Goal: Information Seeking & Learning: Learn about a topic

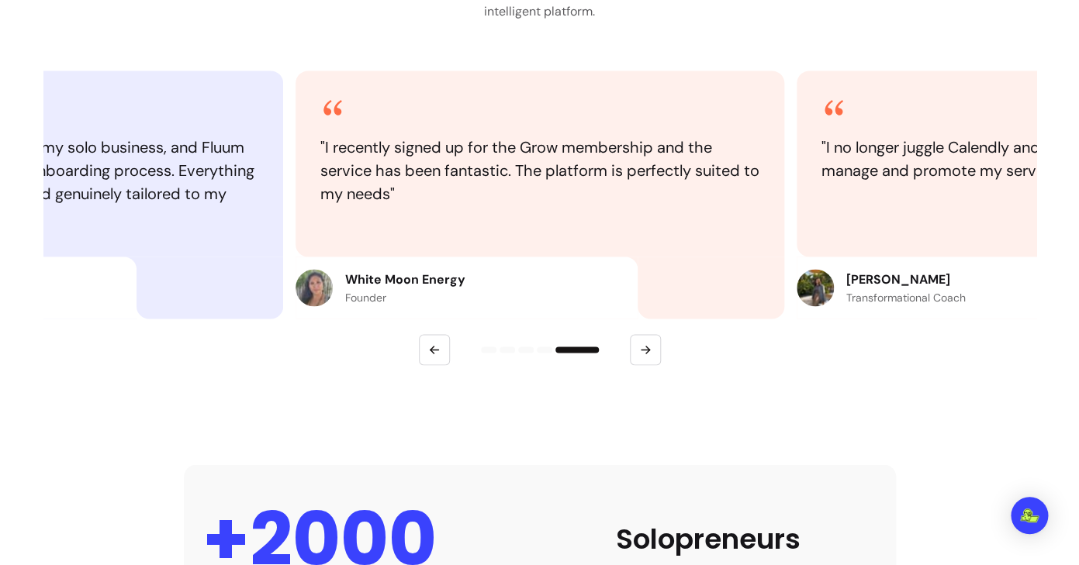
scroll to position [804, 0]
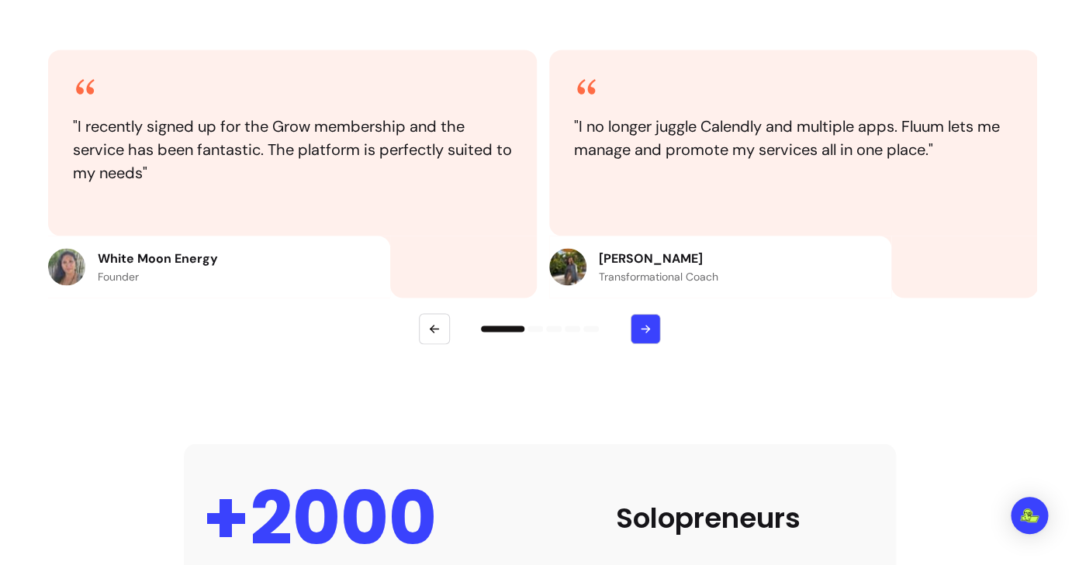
click at [635, 323] on button "button" at bounding box center [645, 329] width 30 height 30
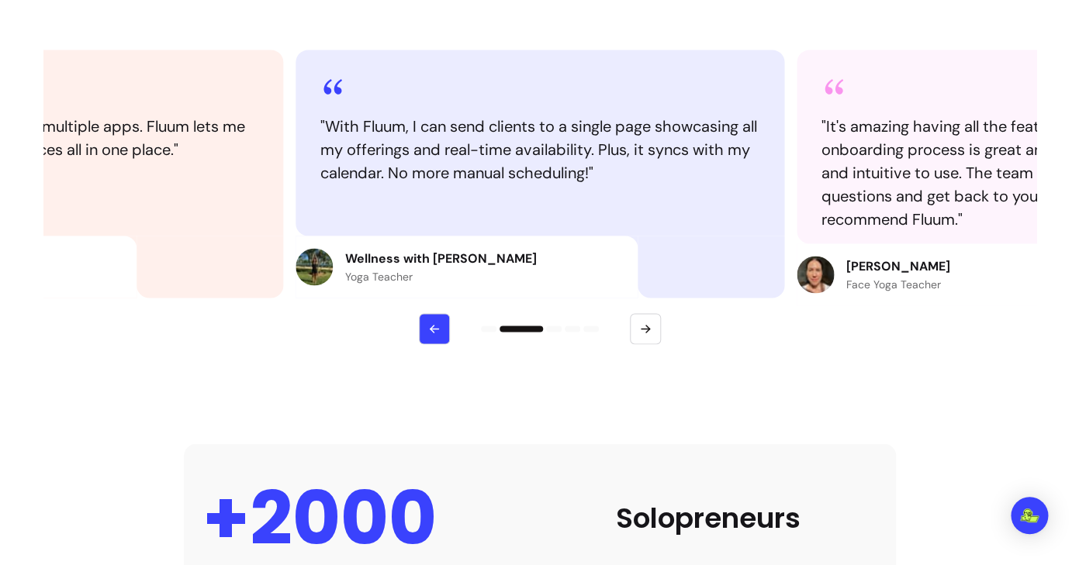
click at [427, 316] on button "button" at bounding box center [434, 328] width 31 height 31
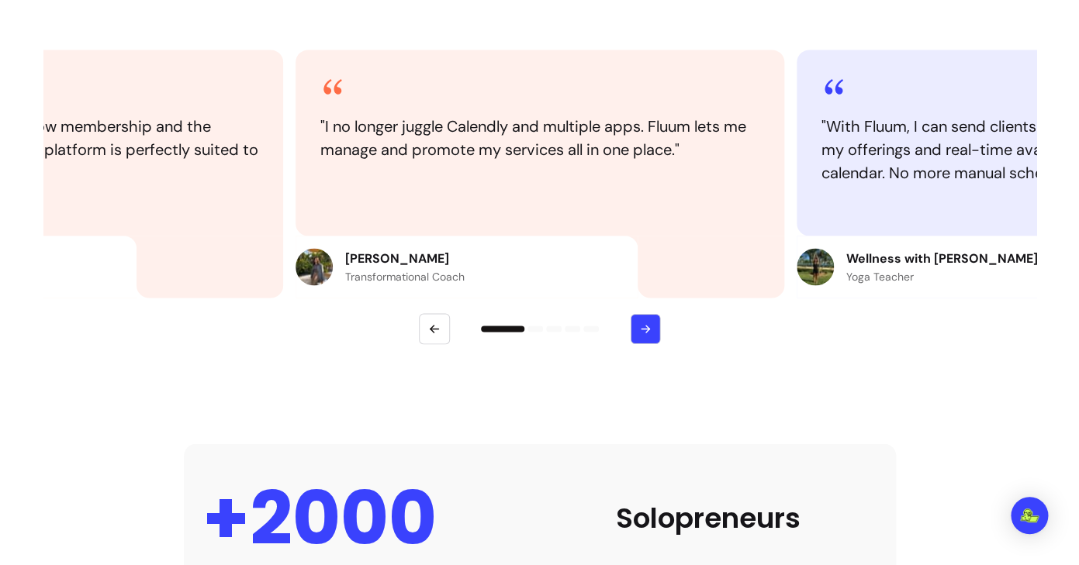
click at [645, 328] on icon "button" at bounding box center [644, 328] width 13 height 13
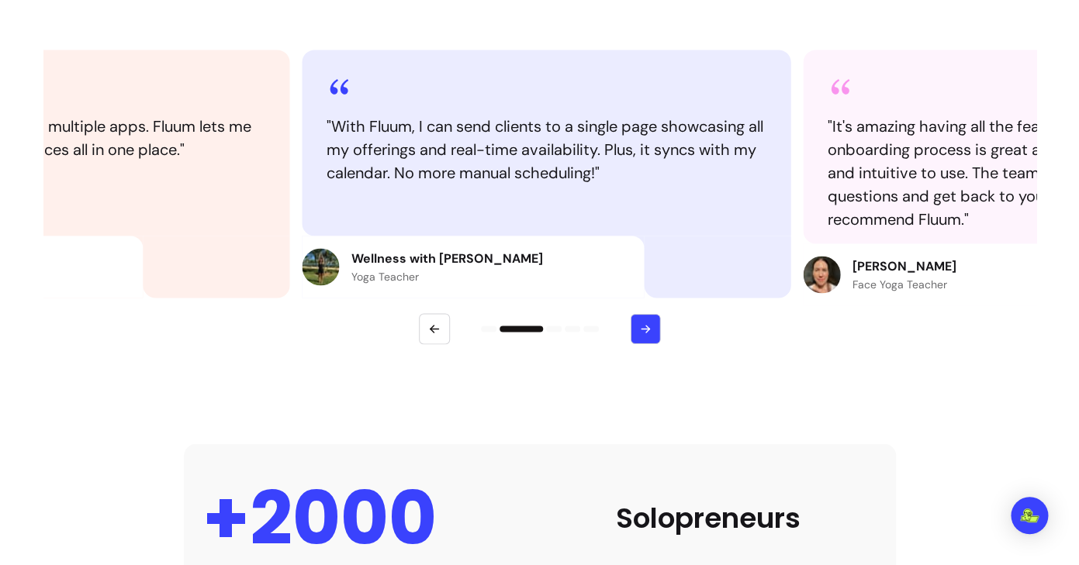
click at [645, 328] on icon "button" at bounding box center [644, 328] width 13 height 13
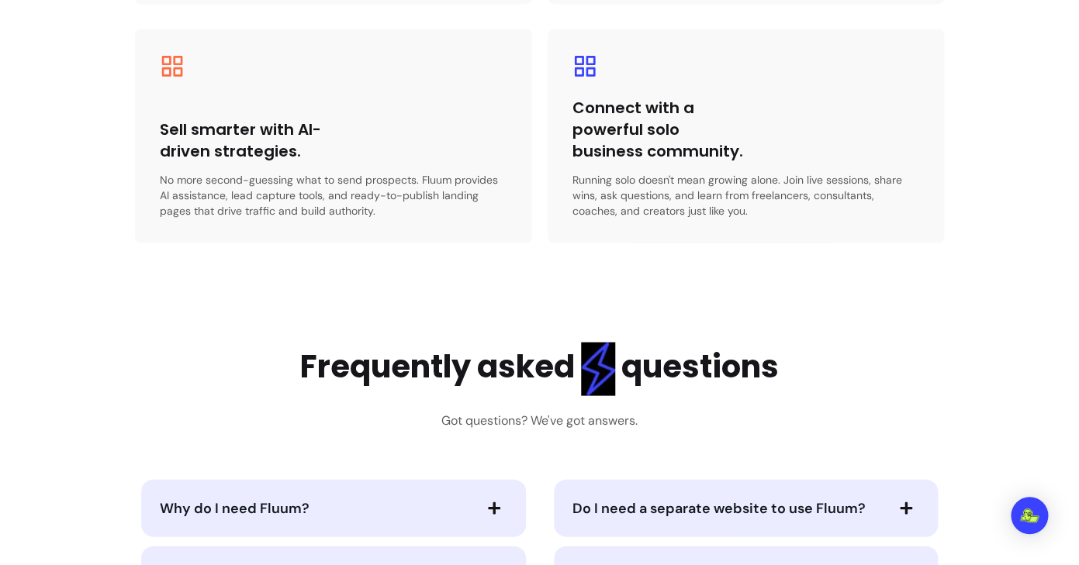
scroll to position [3396, 0]
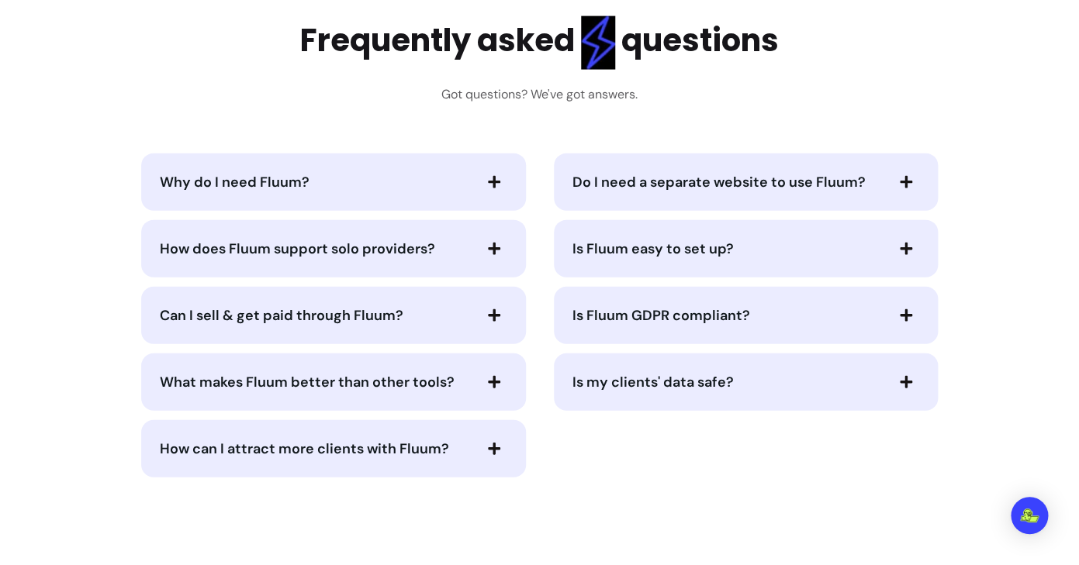
click at [665, 241] on span "Is Fluum easy to set up?" at bounding box center [652, 249] width 161 height 19
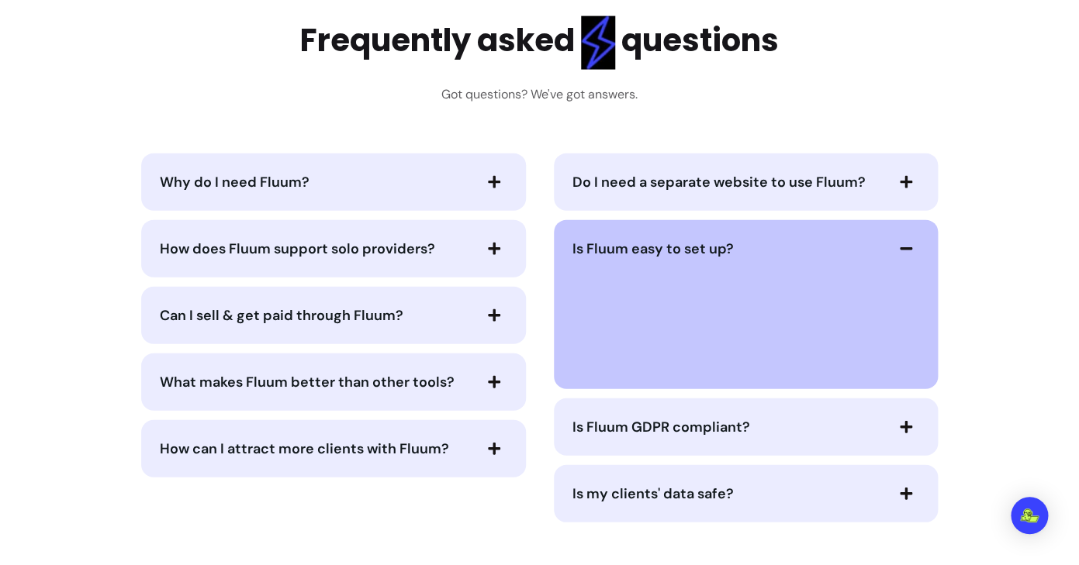
click at [665, 241] on span "Is Fluum easy to set up?" at bounding box center [652, 249] width 161 height 19
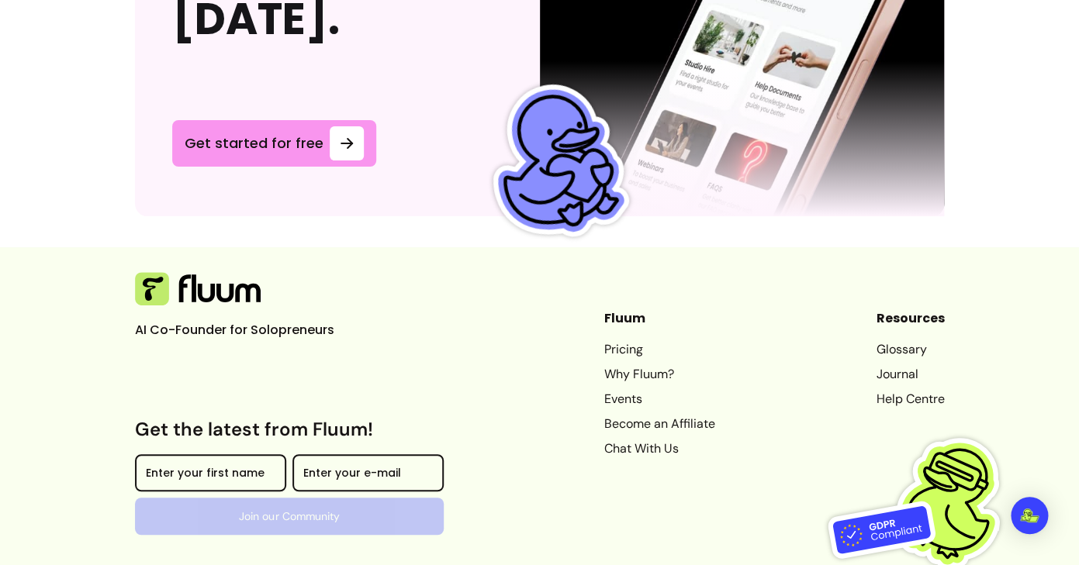
scroll to position [4284, 0]
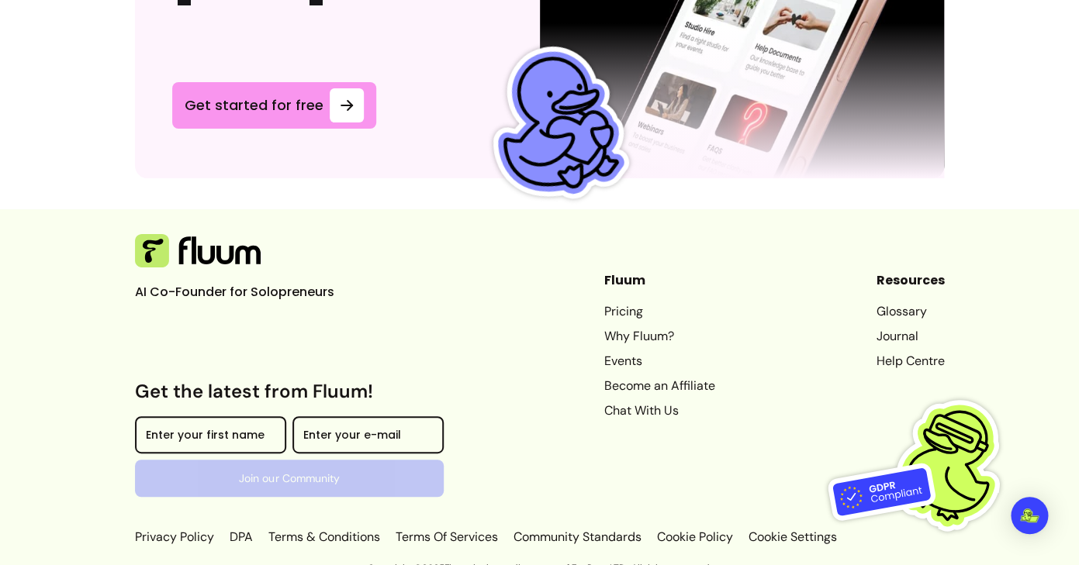
click at [916, 302] on link "Glossary" at bounding box center [909, 311] width 68 height 19
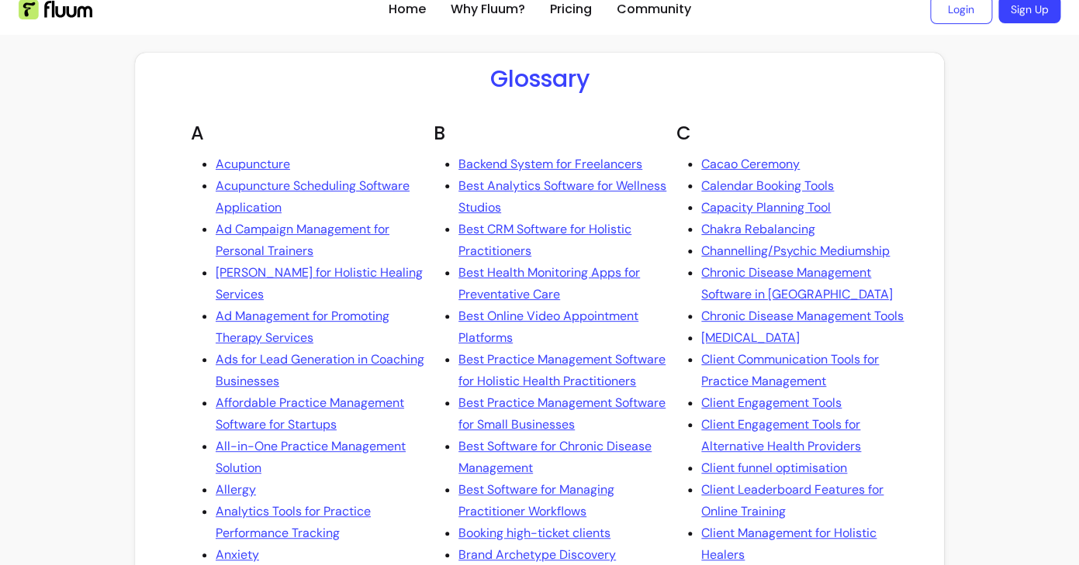
scroll to position [47, 0]
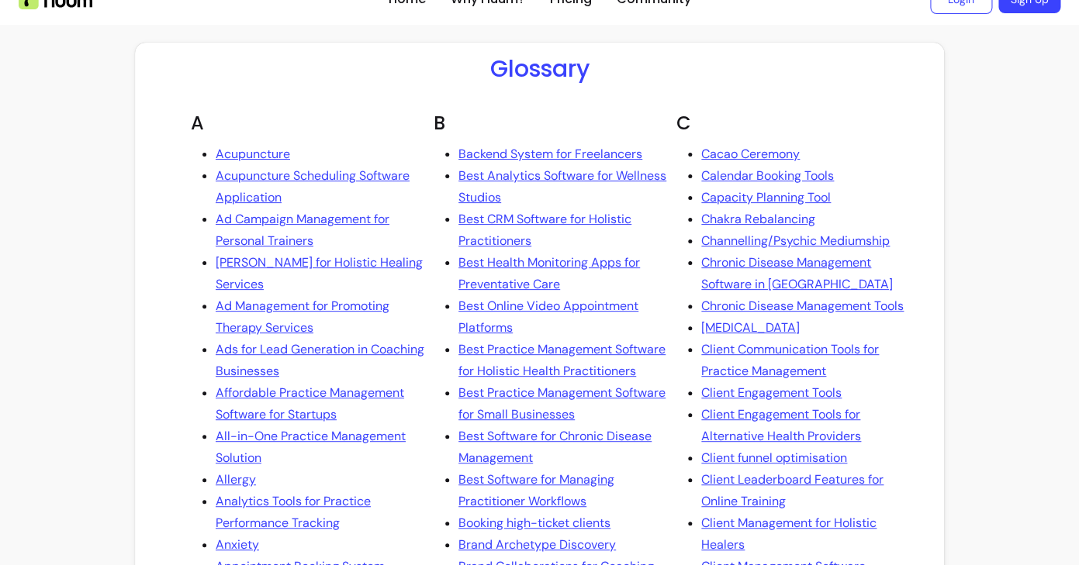
click at [783, 252] on link "Channelling/Psychic Mediumship" at bounding box center [795, 241] width 188 height 22
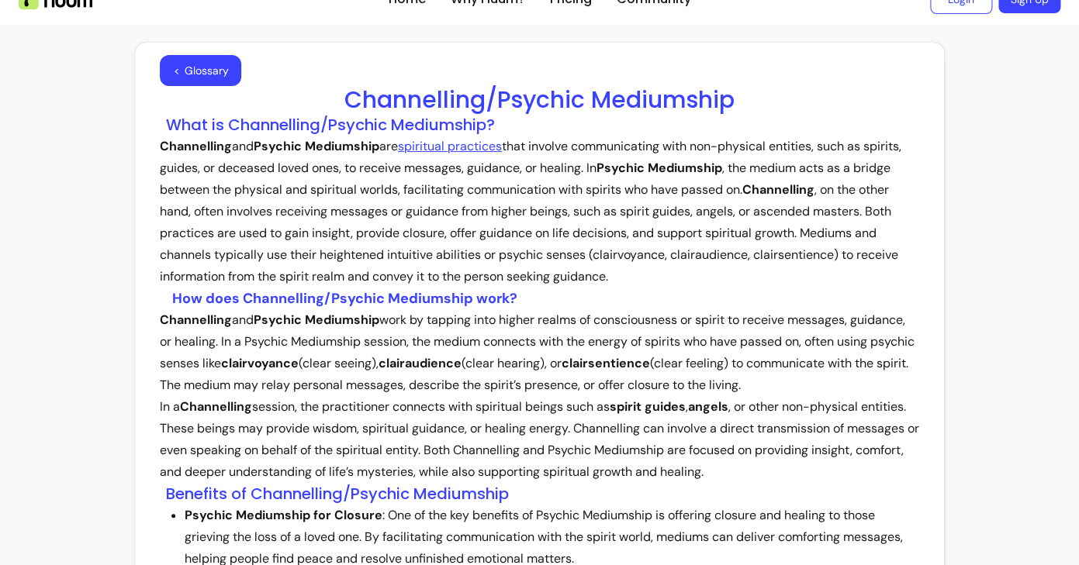
click at [786, 257] on p "Channelling and Psychic Mediumship are spiritual practices that involve communi…" at bounding box center [539, 212] width 759 height 152
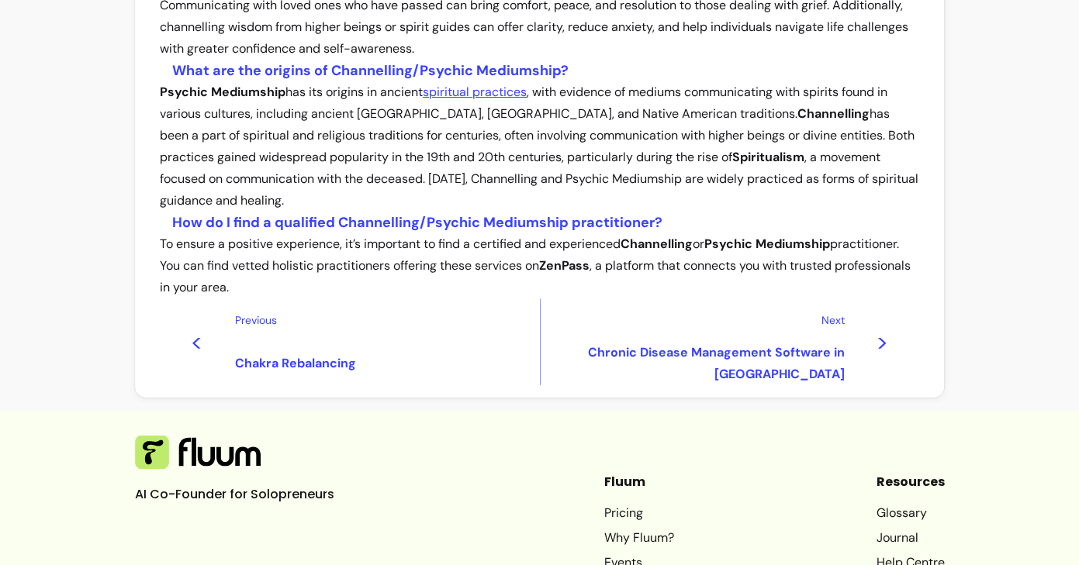
scroll to position [2882, 0]
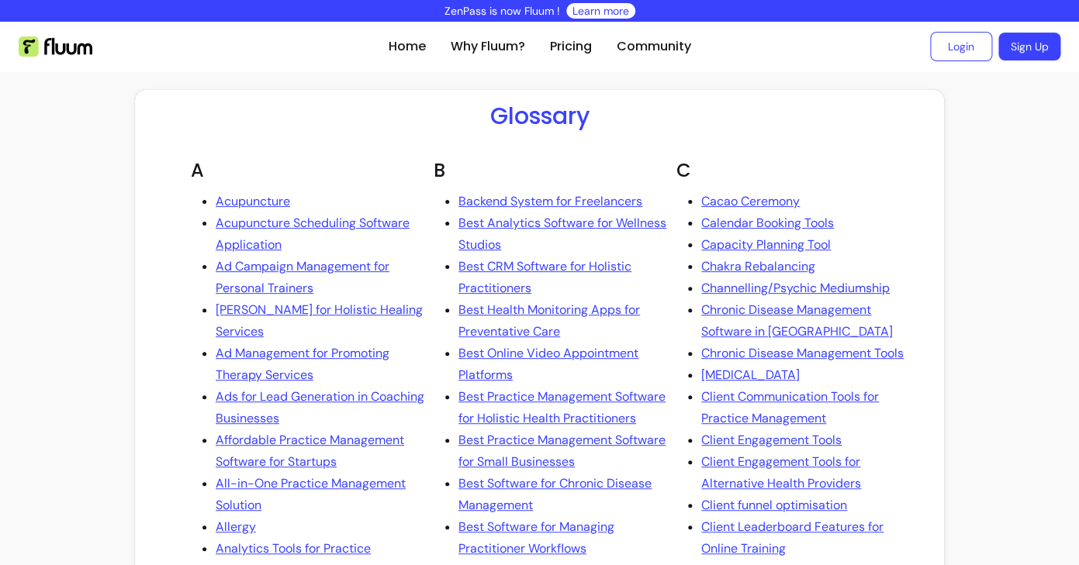
click at [73, 45] on img at bounding box center [56, 46] width 74 height 20
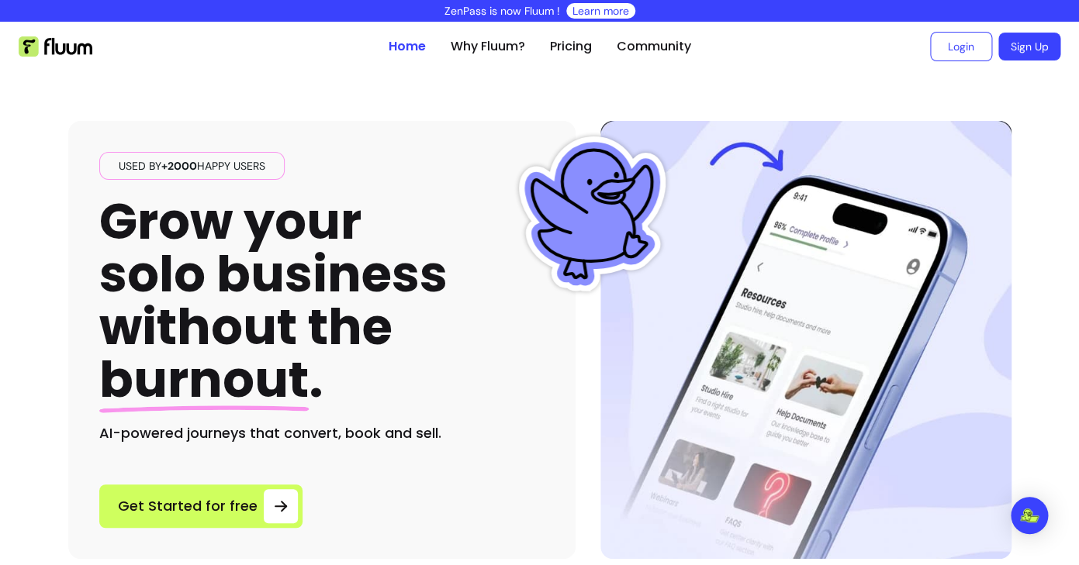
click at [594, 13] on link "Learn more" at bounding box center [600, 11] width 57 height 16
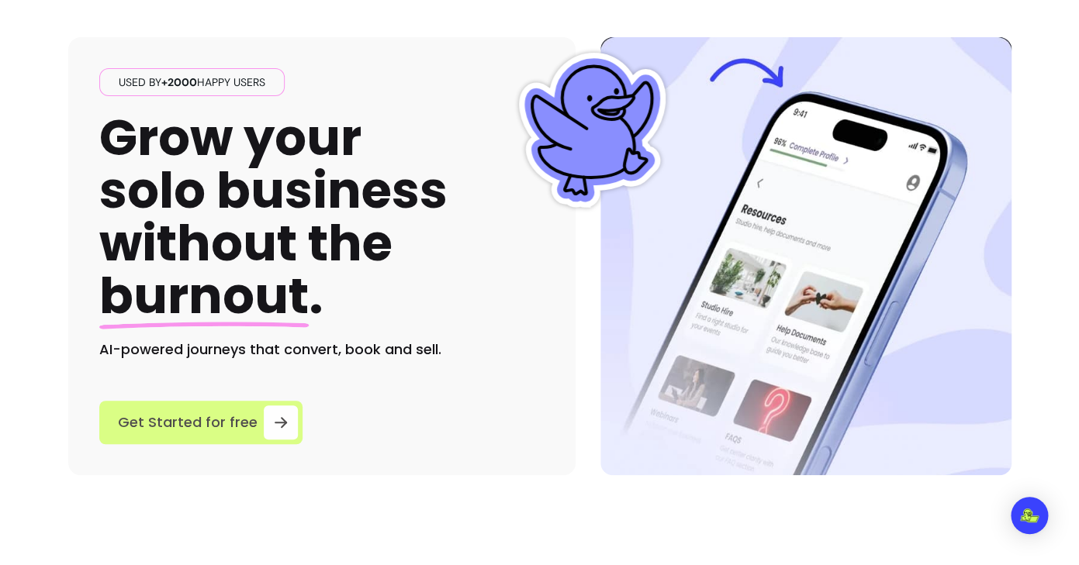
click at [251, 416] on link "Get Started for free" at bounding box center [200, 422] width 203 height 43
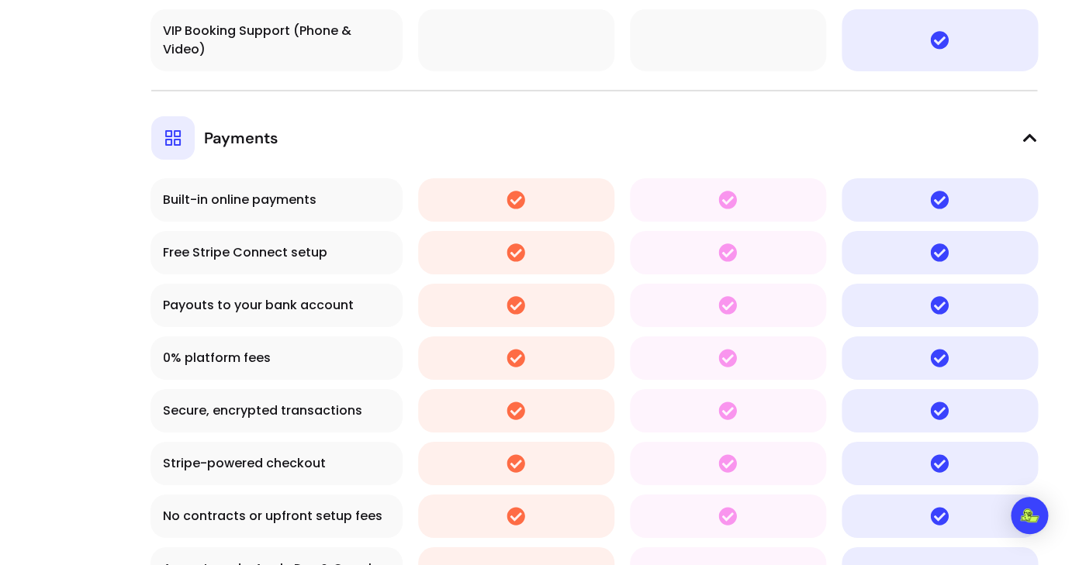
scroll to position [3919, 0]
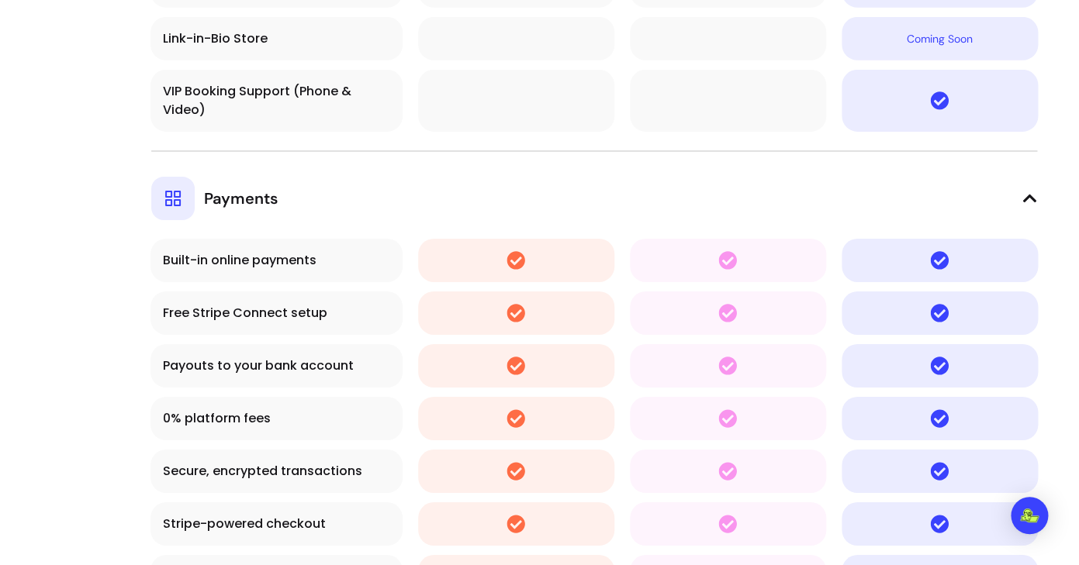
click at [242, 190] on span "Payments" at bounding box center [241, 199] width 74 height 22
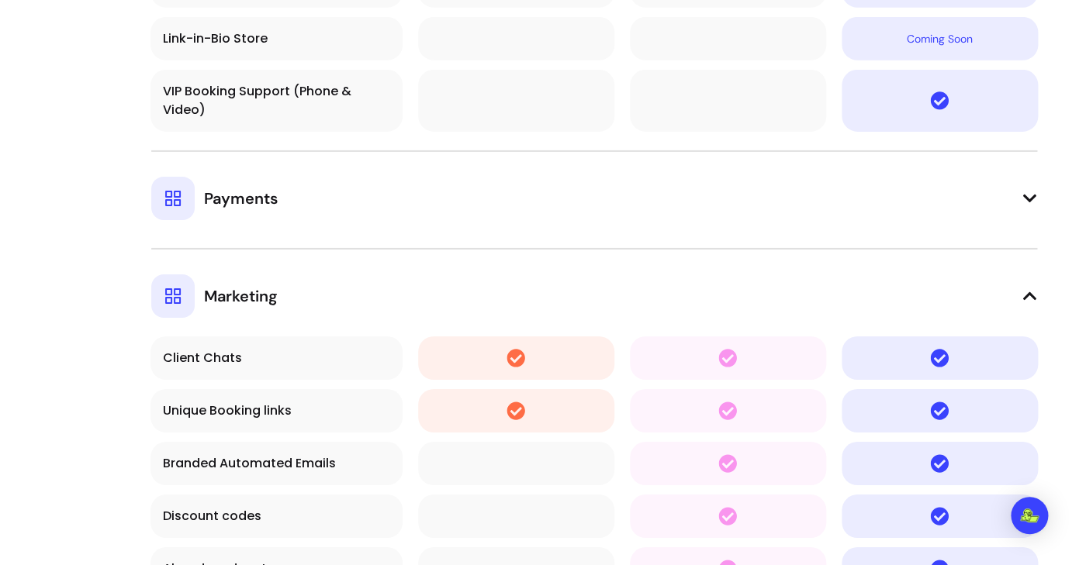
click at [257, 286] on span "Marketing" at bounding box center [241, 296] width 74 height 22
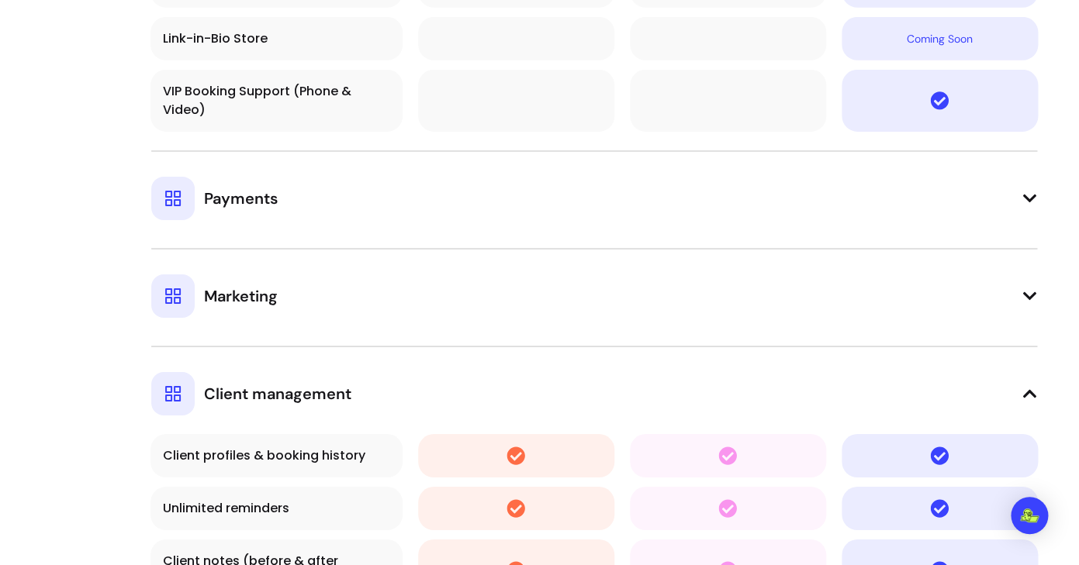
click at [247, 372] on div "Client management" at bounding box center [251, 393] width 200 height 43
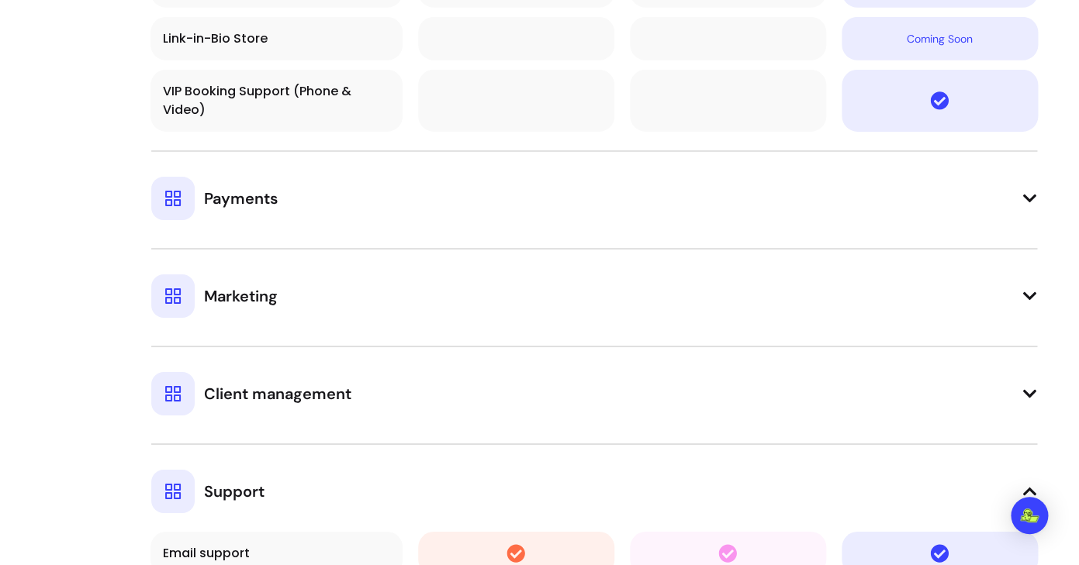
click at [252, 483] on span "Support" at bounding box center [234, 492] width 60 height 22
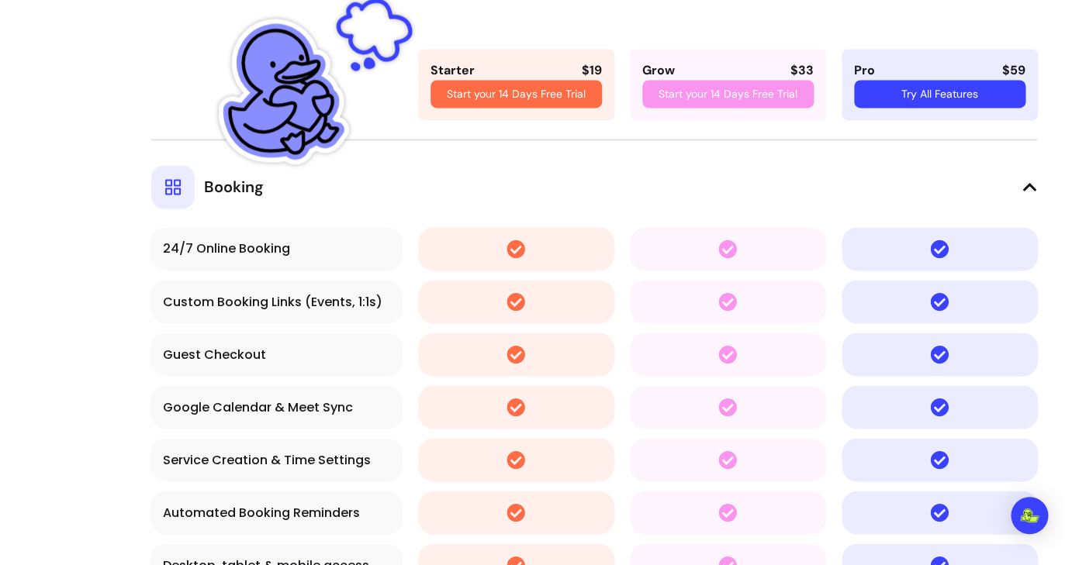
scroll to position [2868, 0]
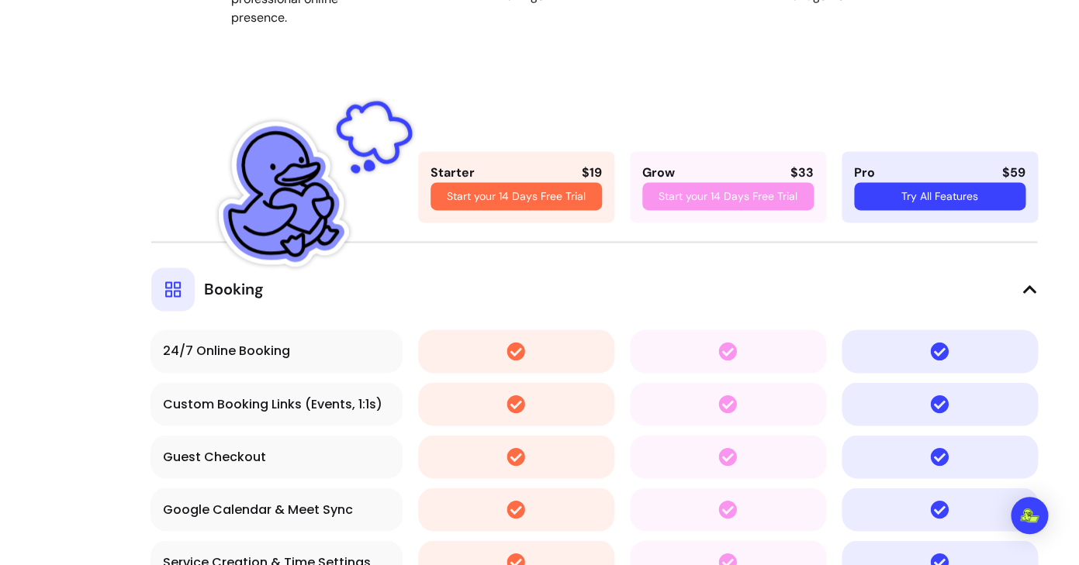
click at [237, 278] on span "Booking" at bounding box center [234, 289] width 60 height 22
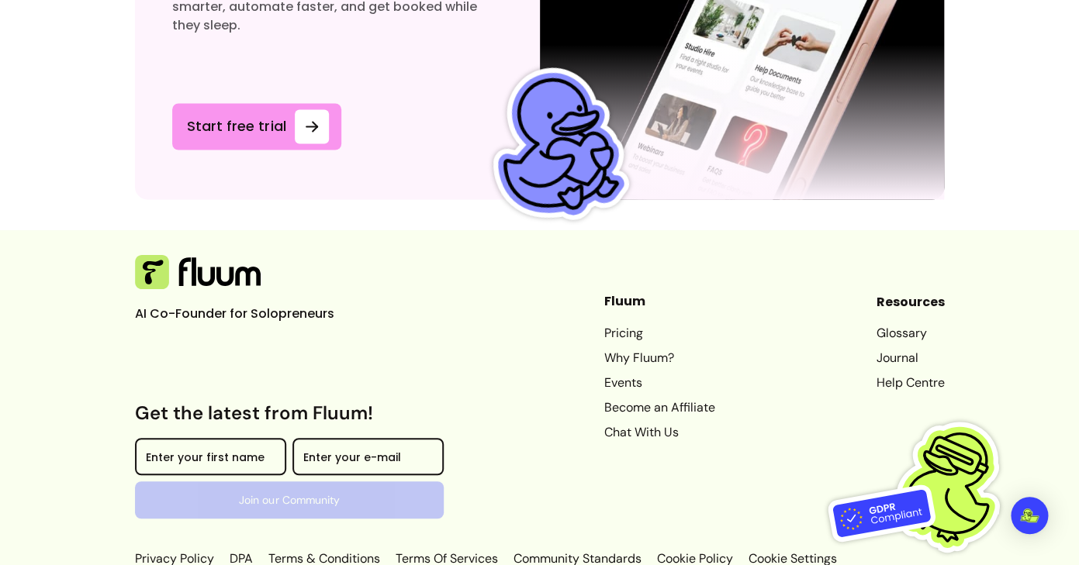
scroll to position [5207, 0]
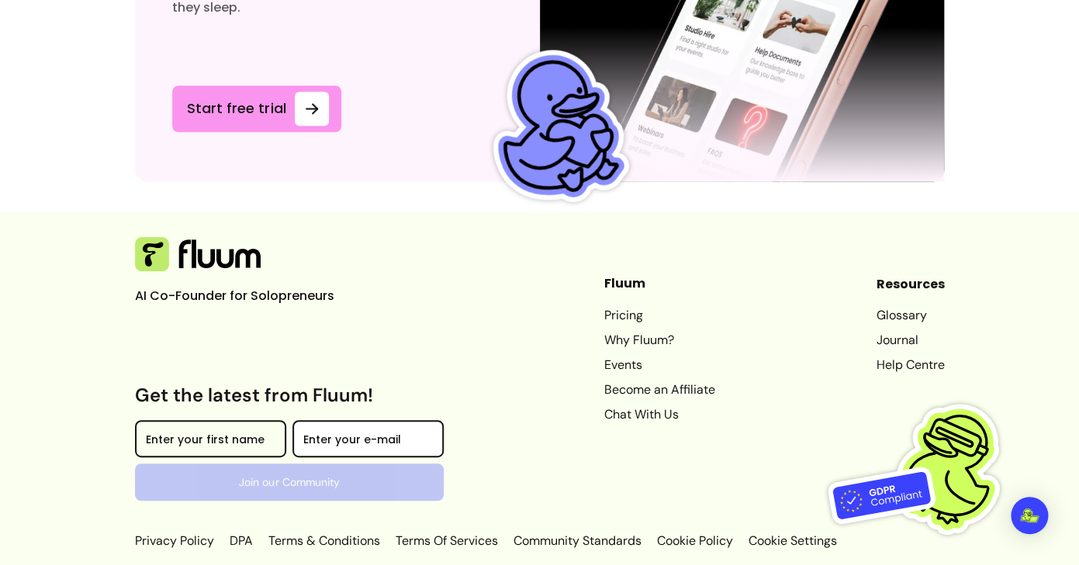
click at [418, 426] on div at bounding box center [367, 438] width 129 height 25
click at [286, 420] on div "Enter your first name" at bounding box center [210, 438] width 151 height 37
click at [405, 367] on div "AI Co-Founder for Solopreneurs Get the latest from Fluum! Enter your first name…" at bounding box center [289, 369] width 309 height 264
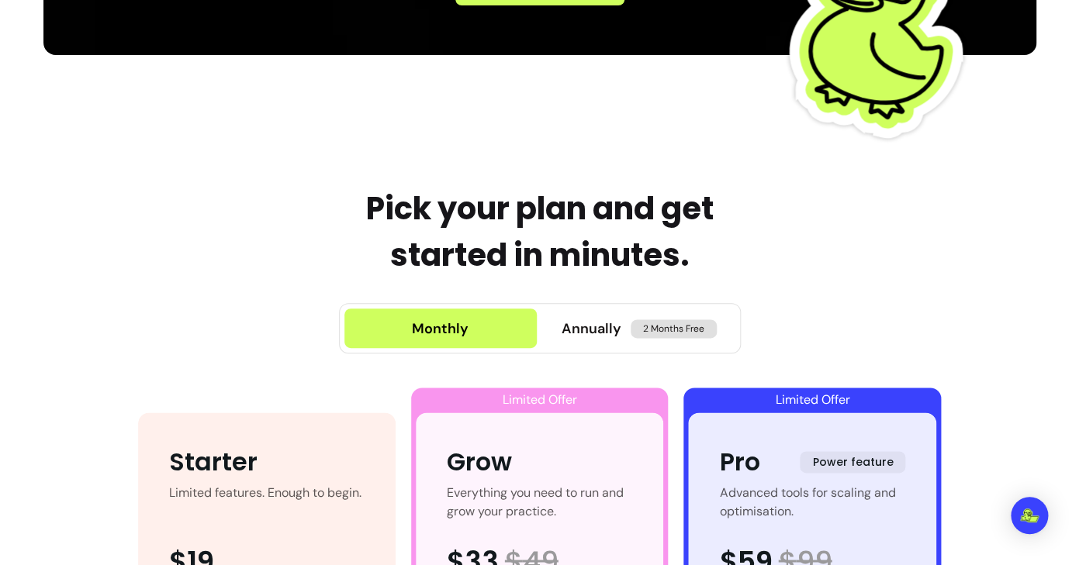
scroll to position [0, 0]
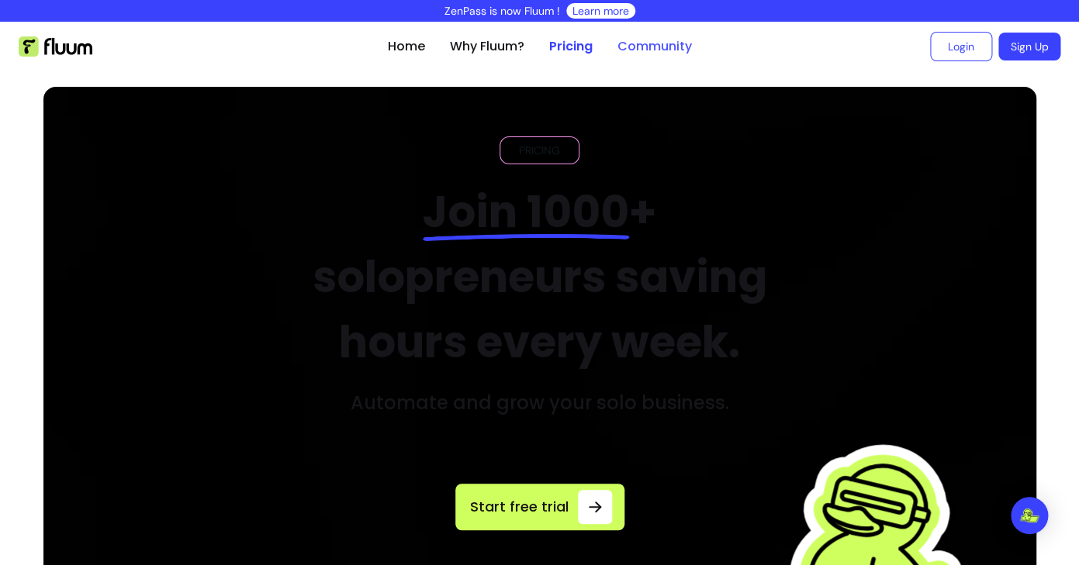
click at [634, 46] on link "Community" at bounding box center [654, 46] width 74 height 19
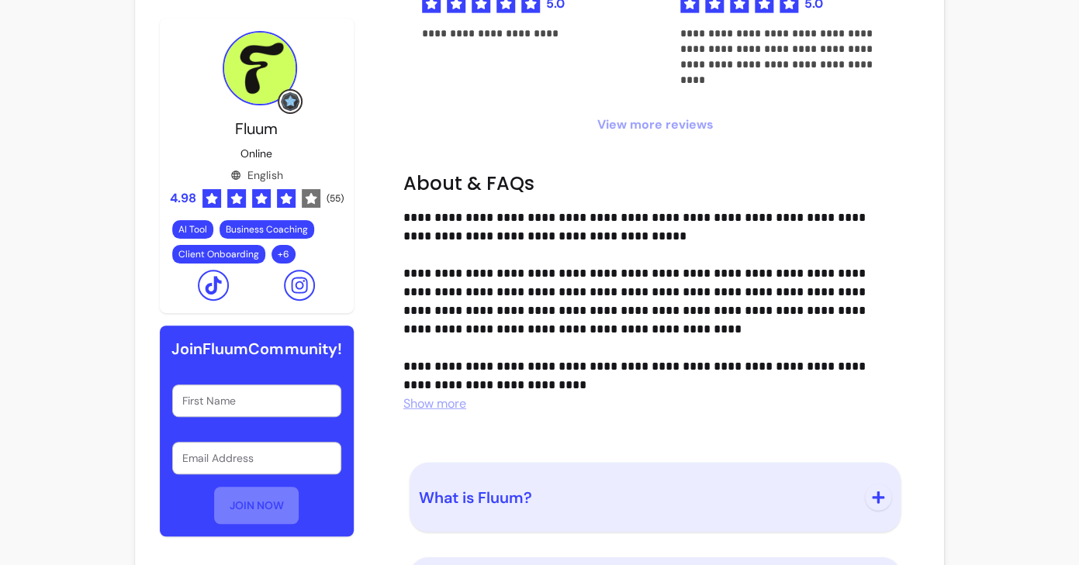
scroll to position [1342, 0]
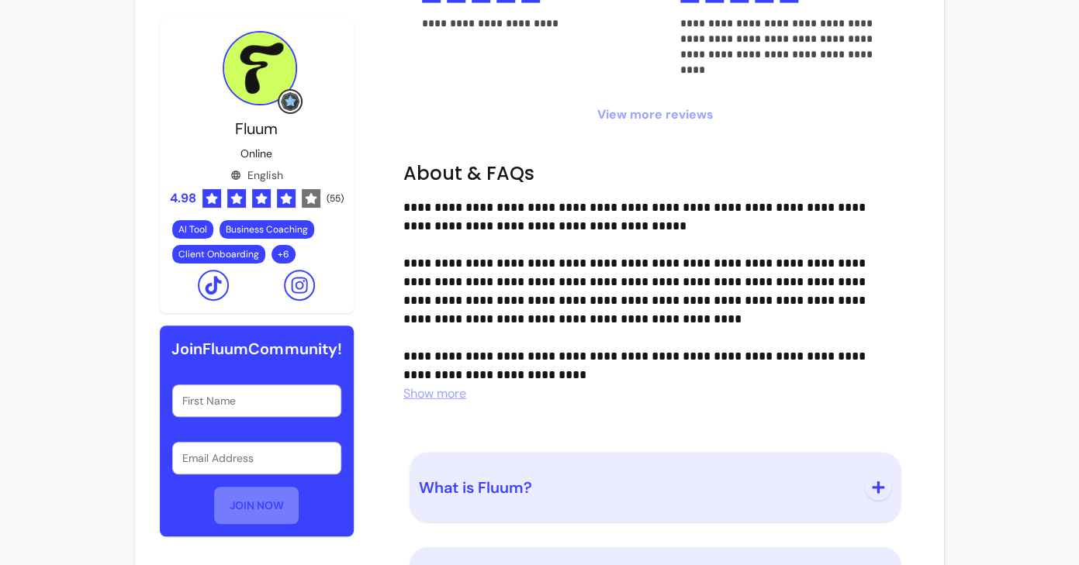
click at [431, 388] on span "Show more" at bounding box center [434, 393] width 63 height 16
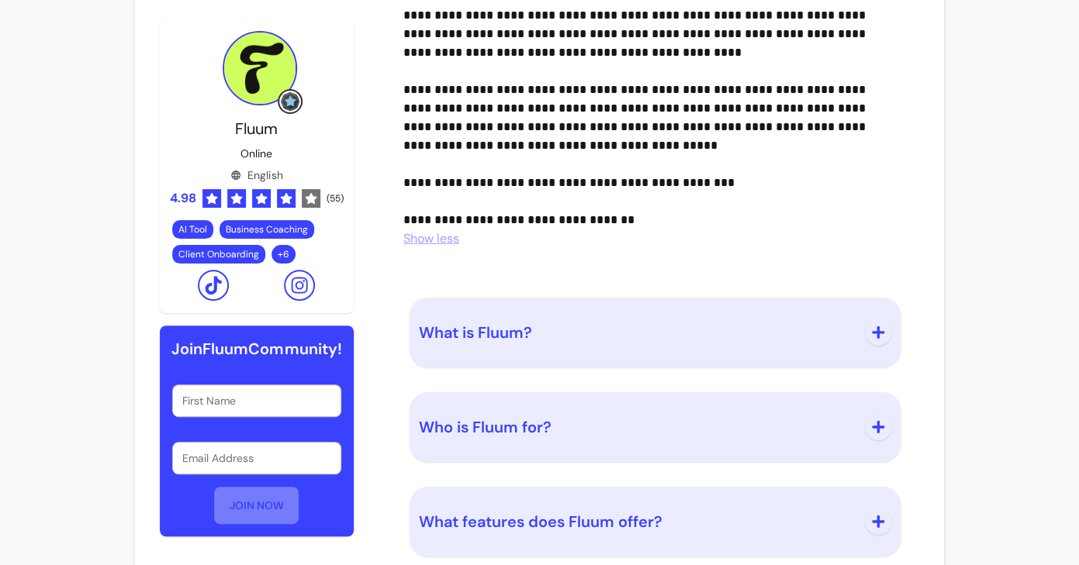
scroll to position [1677, 0]
